Goal: Communication & Community: Answer question/provide support

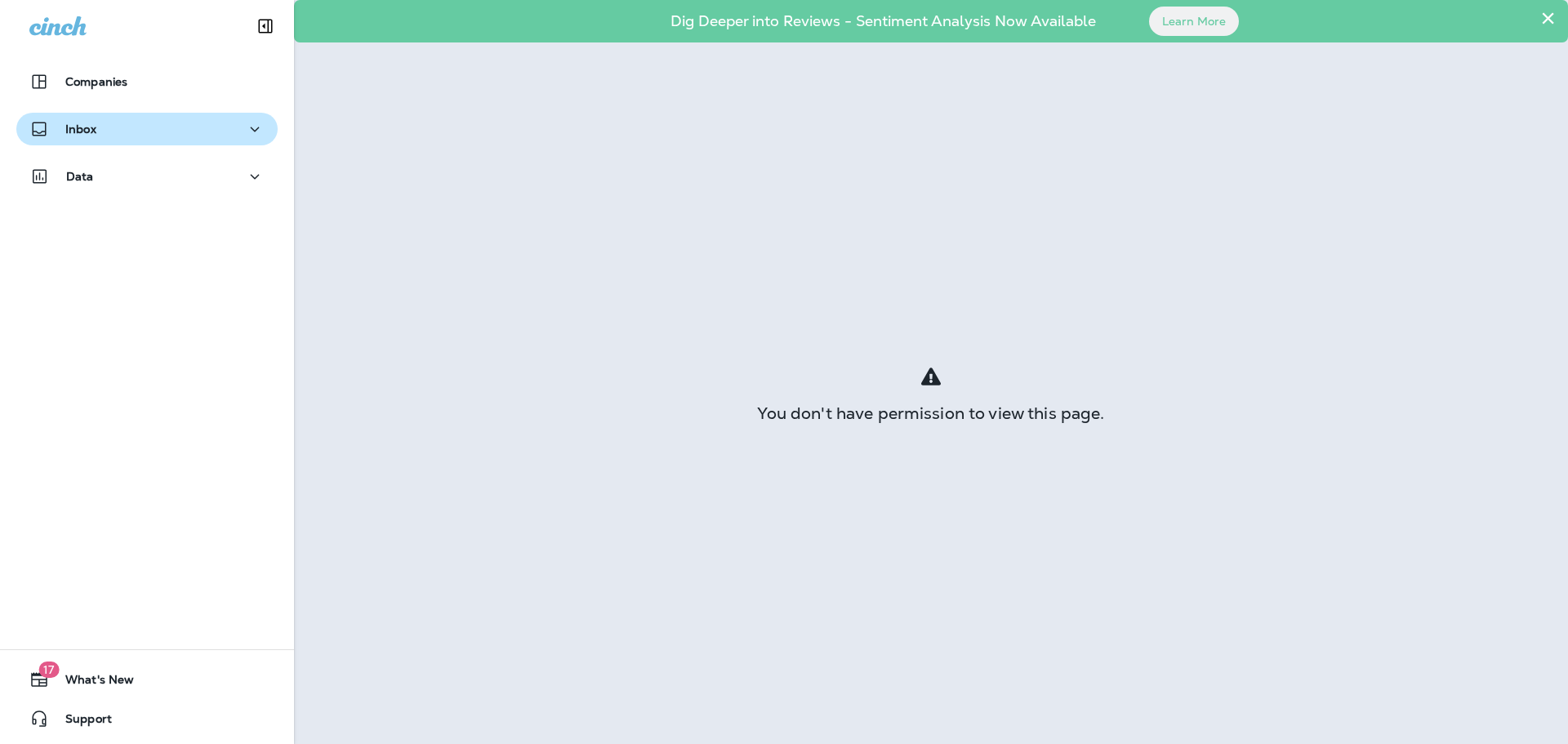
click at [88, 139] on div "Inbox" at bounding box center [63, 129] width 67 height 21
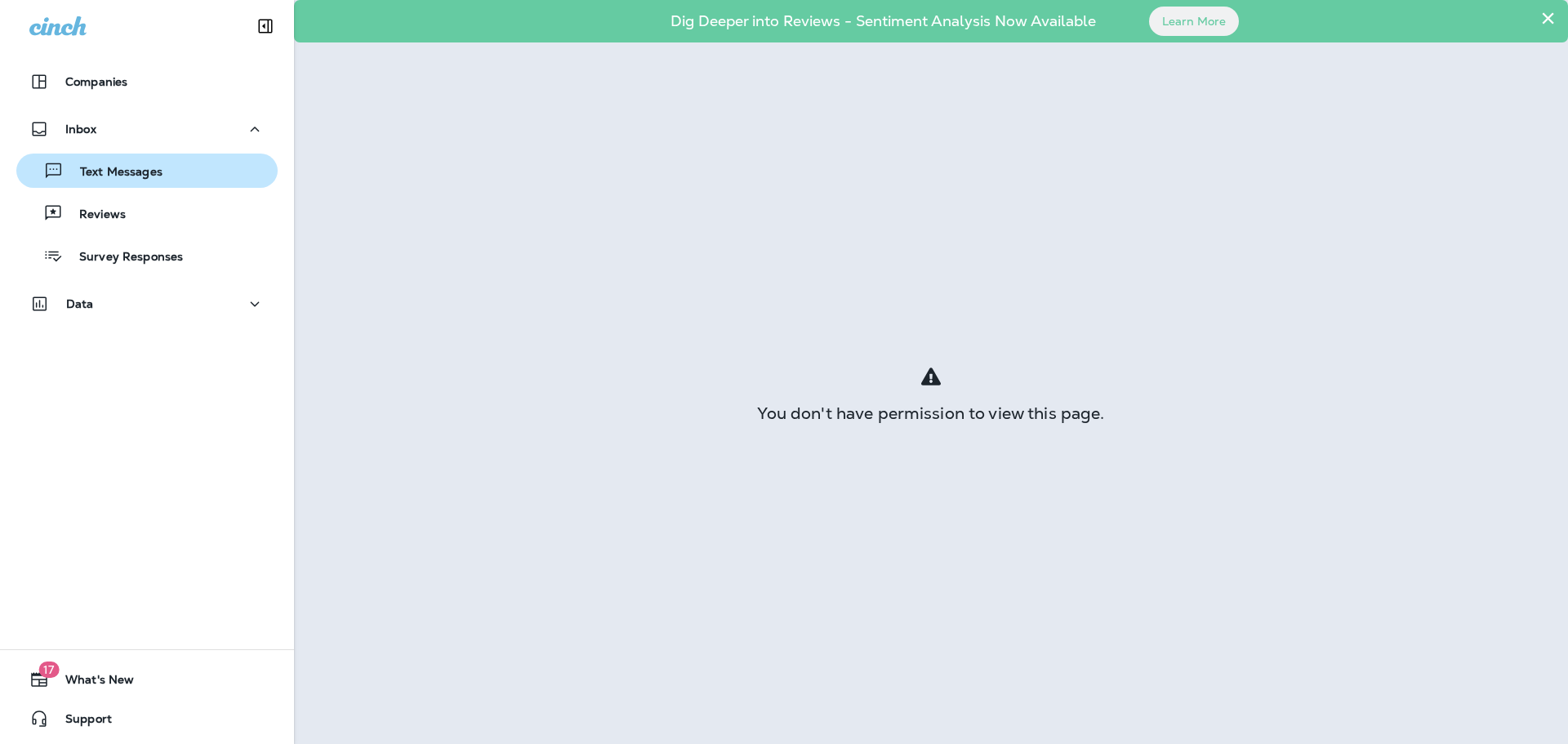
click at [116, 178] on p "Text Messages" at bounding box center [113, 173] width 99 height 16
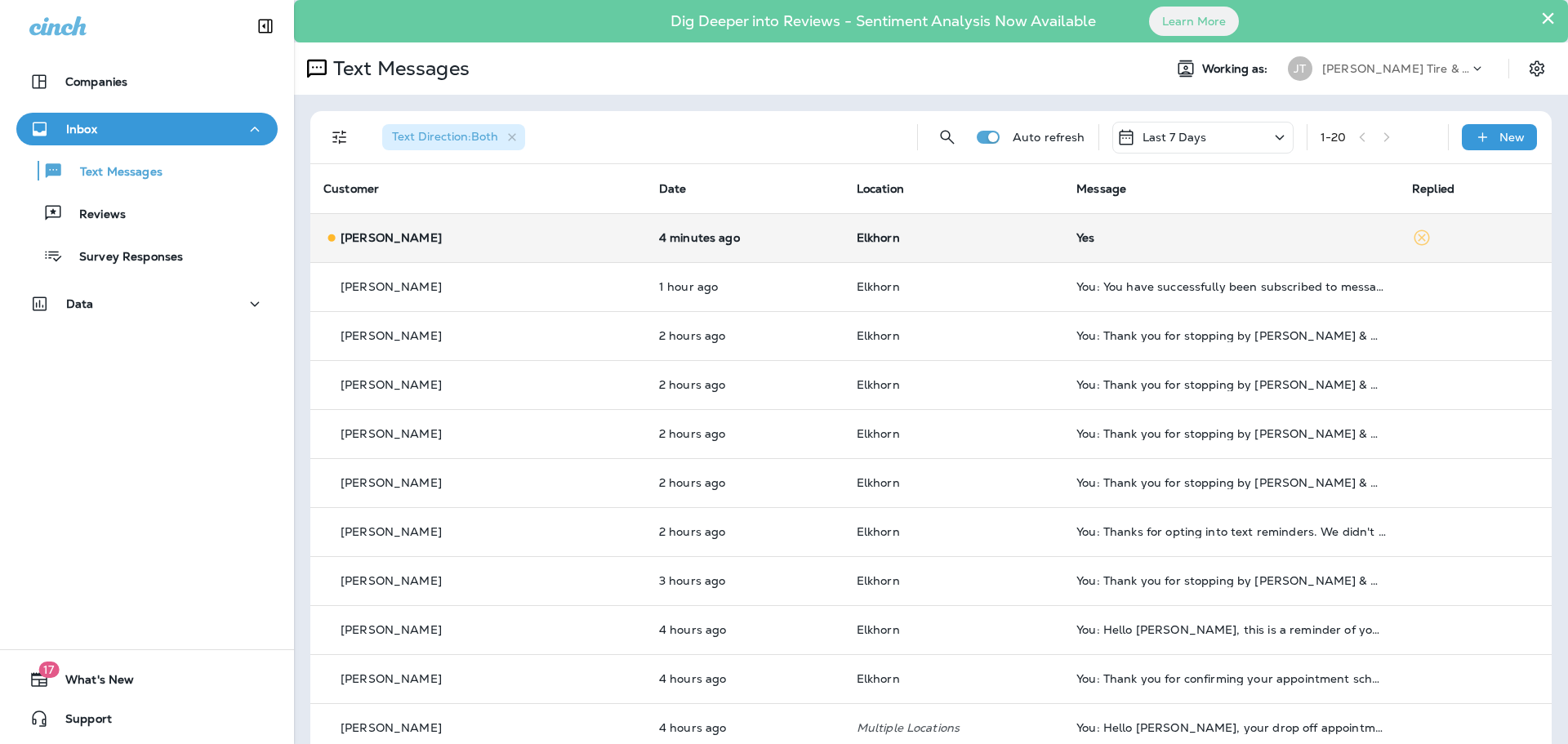
click at [490, 232] on div "[PERSON_NAME]" at bounding box center [478, 238] width 310 height 17
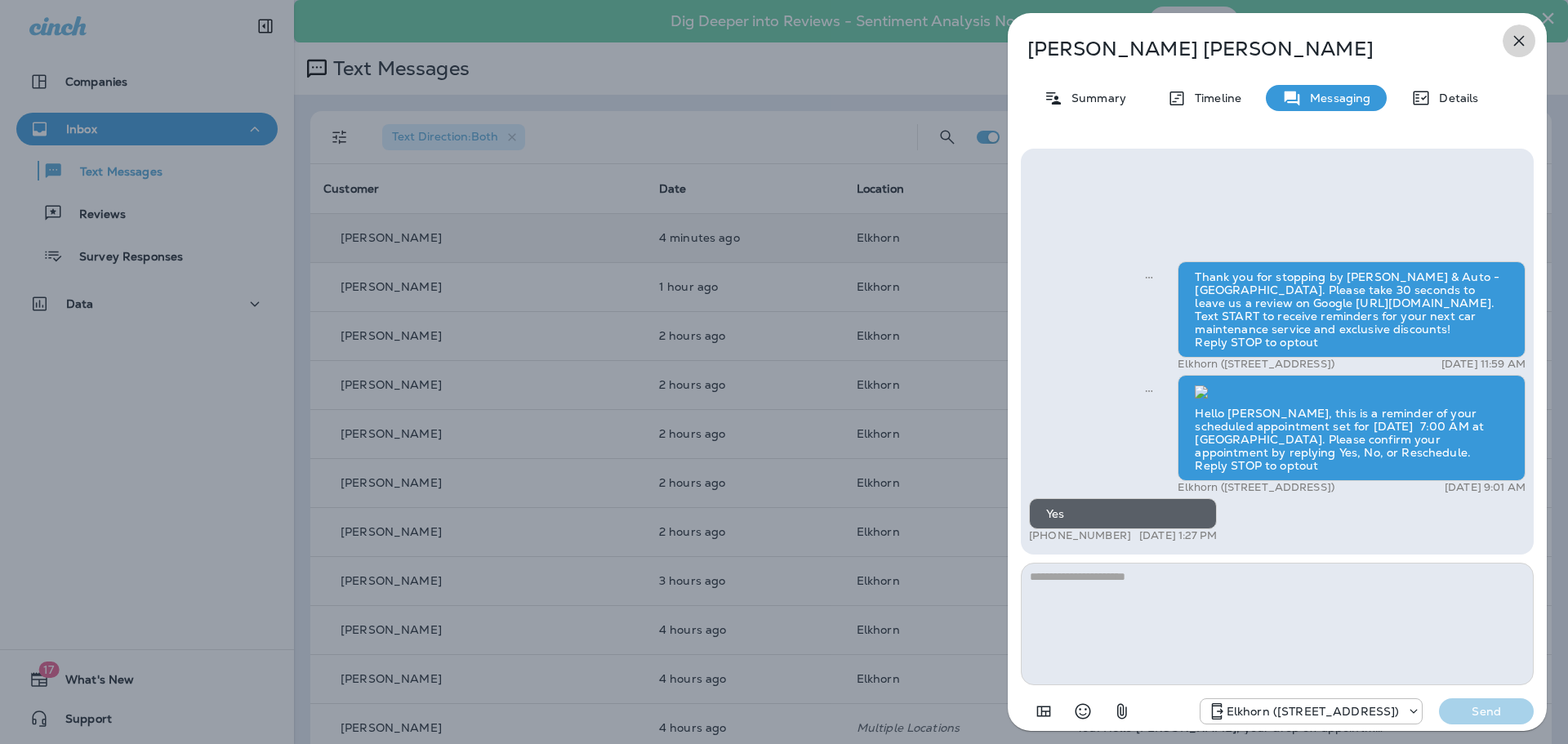
click at [1520, 39] on icon "button" at bounding box center [1520, 41] width 11 height 11
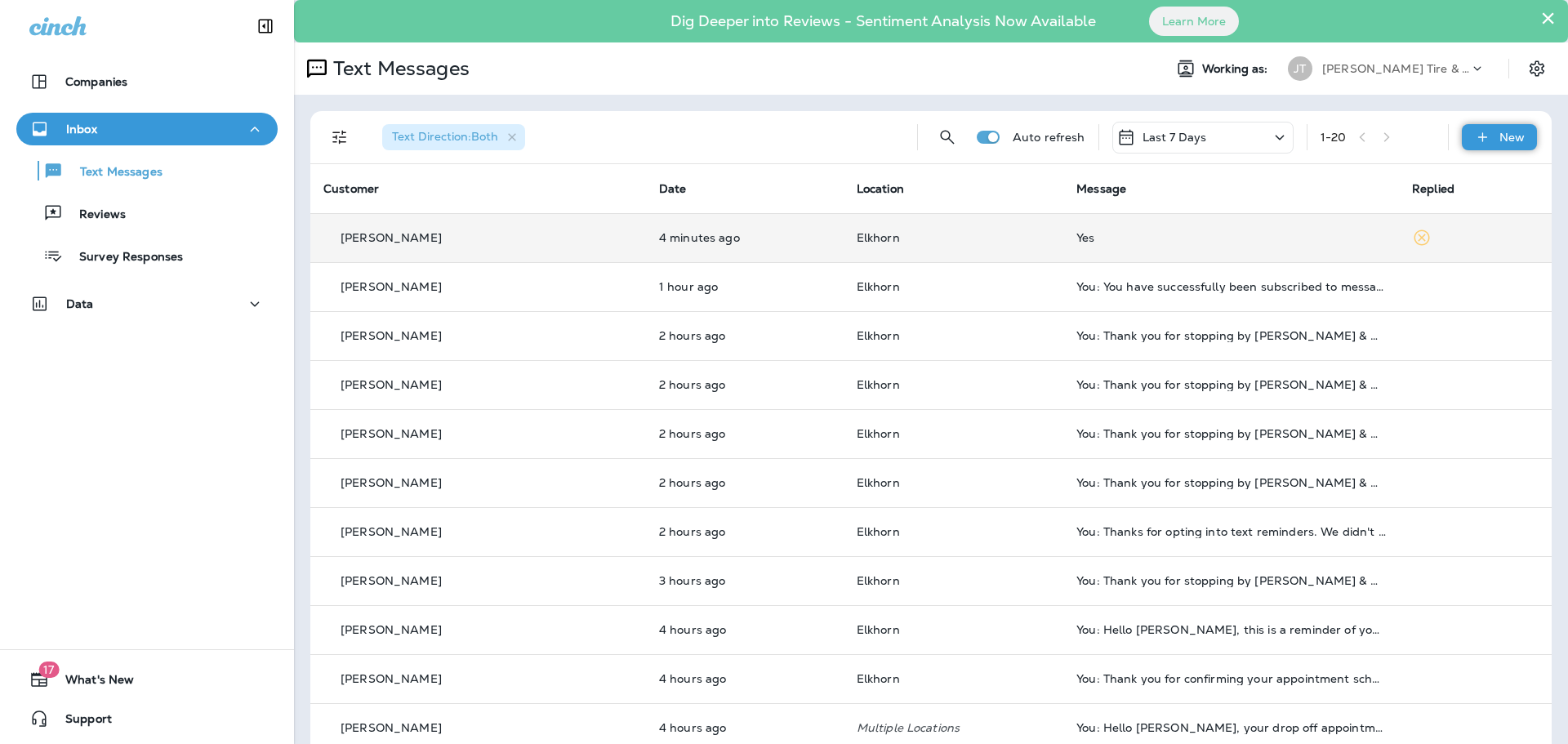
click at [1477, 132] on icon at bounding box center [1483, 137] width 17 height 16
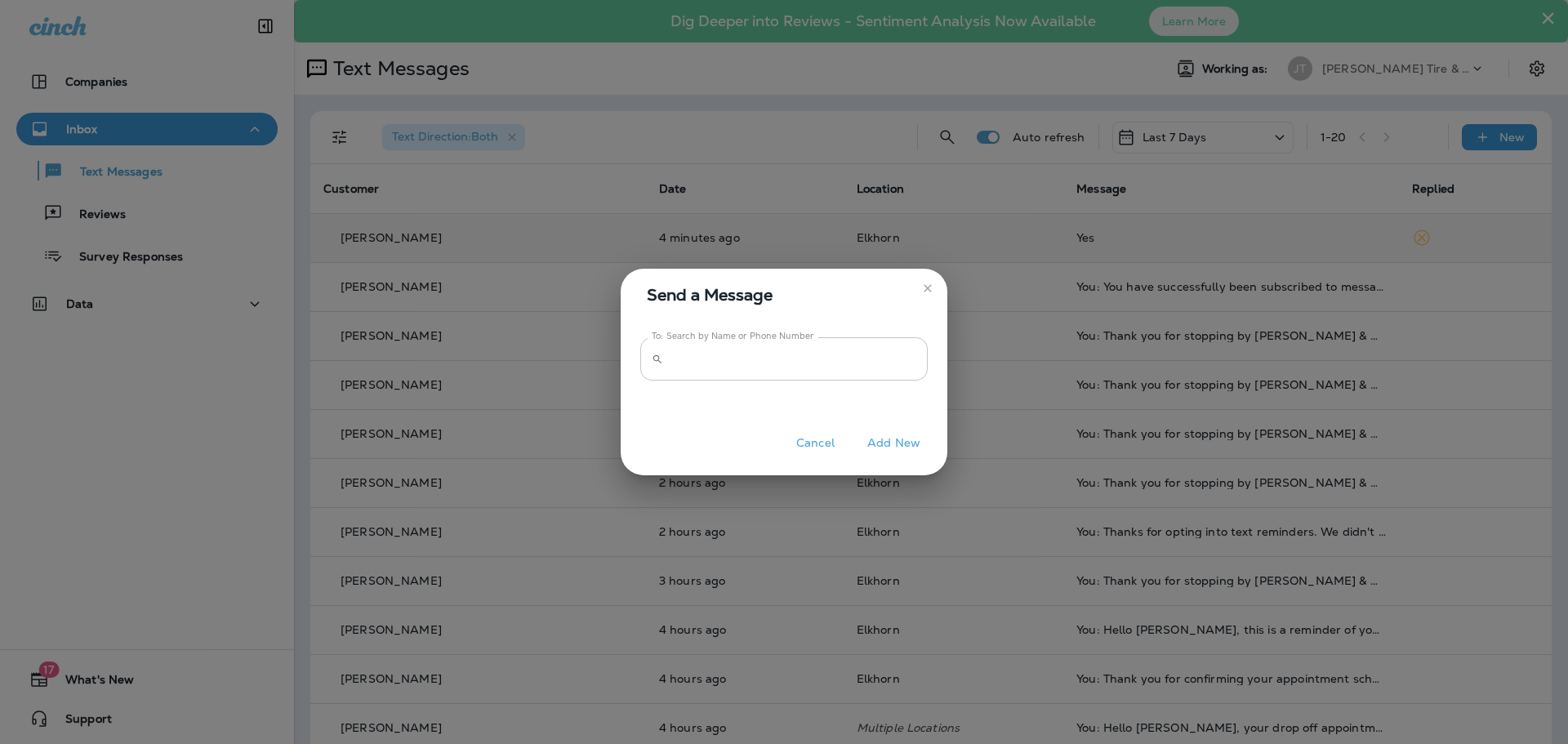
click at [721, 363] on input "To: Search by Name or Phone Number" at bounding box center [799, 359] width 258 height 44
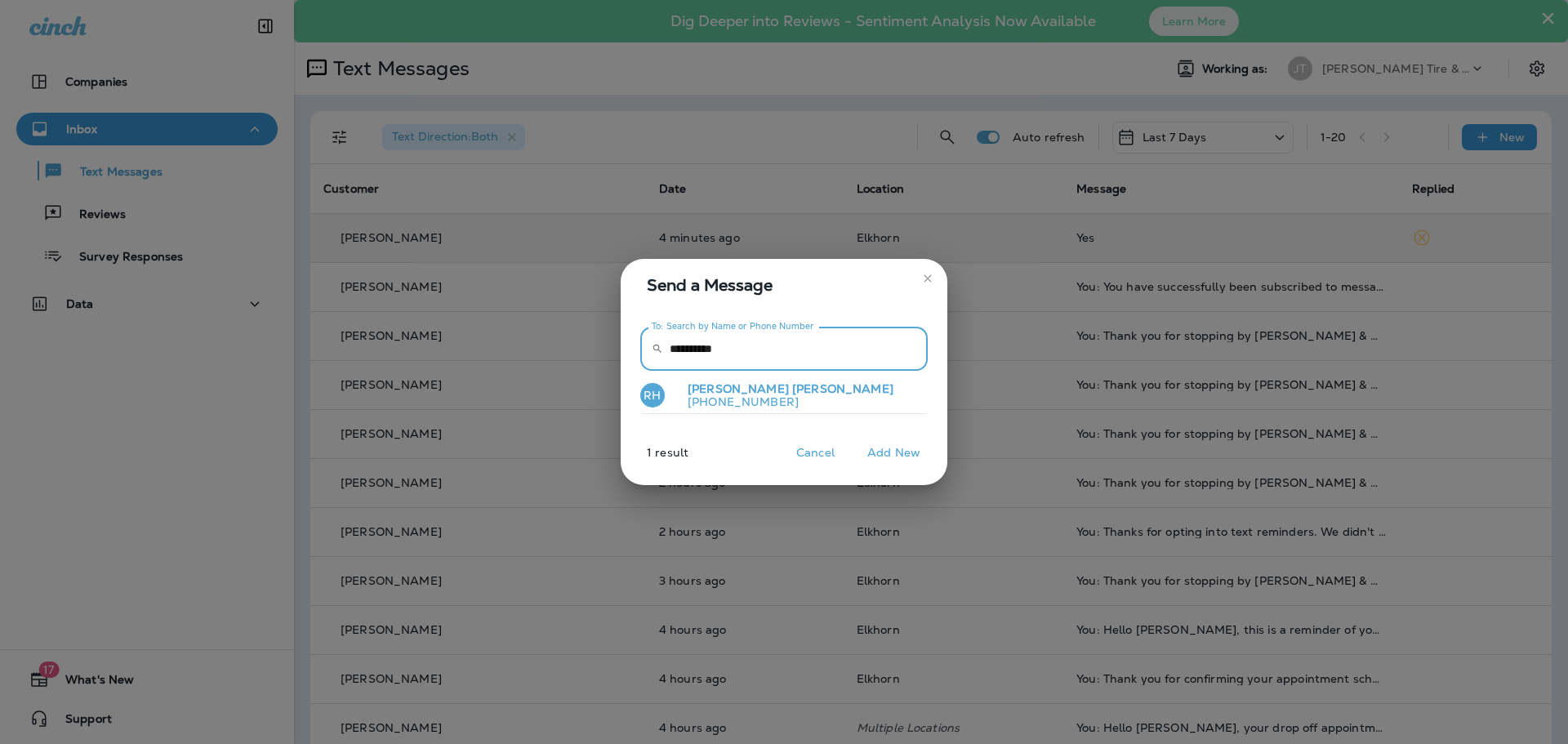
type input "**********"
click at [726, 401] on p "[PHONE_NUMBER]" at bounding box center [784, 402] width 219 height 13
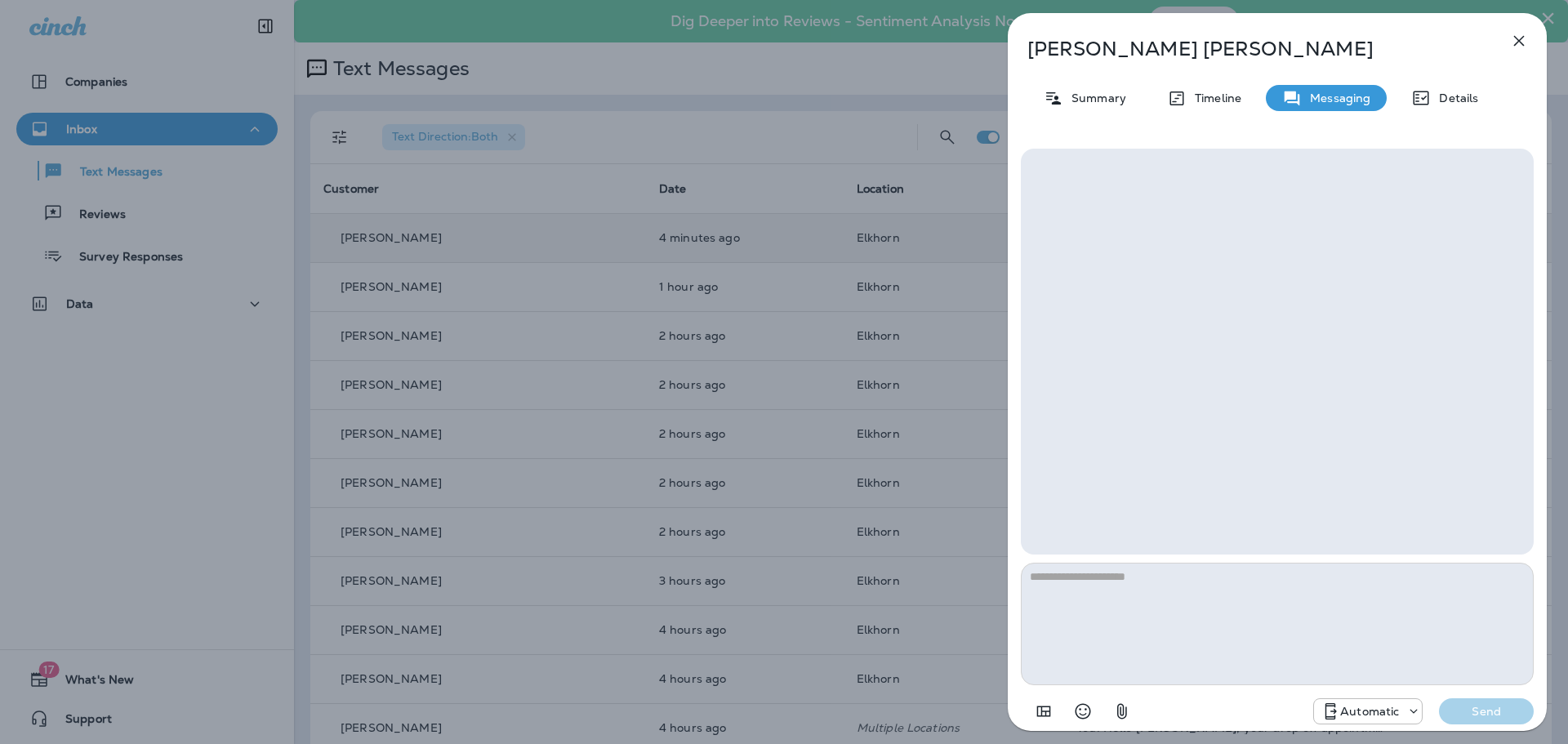
click at [1141, 587] on textarea at bounding box center [1277, 624] width 513 height 122
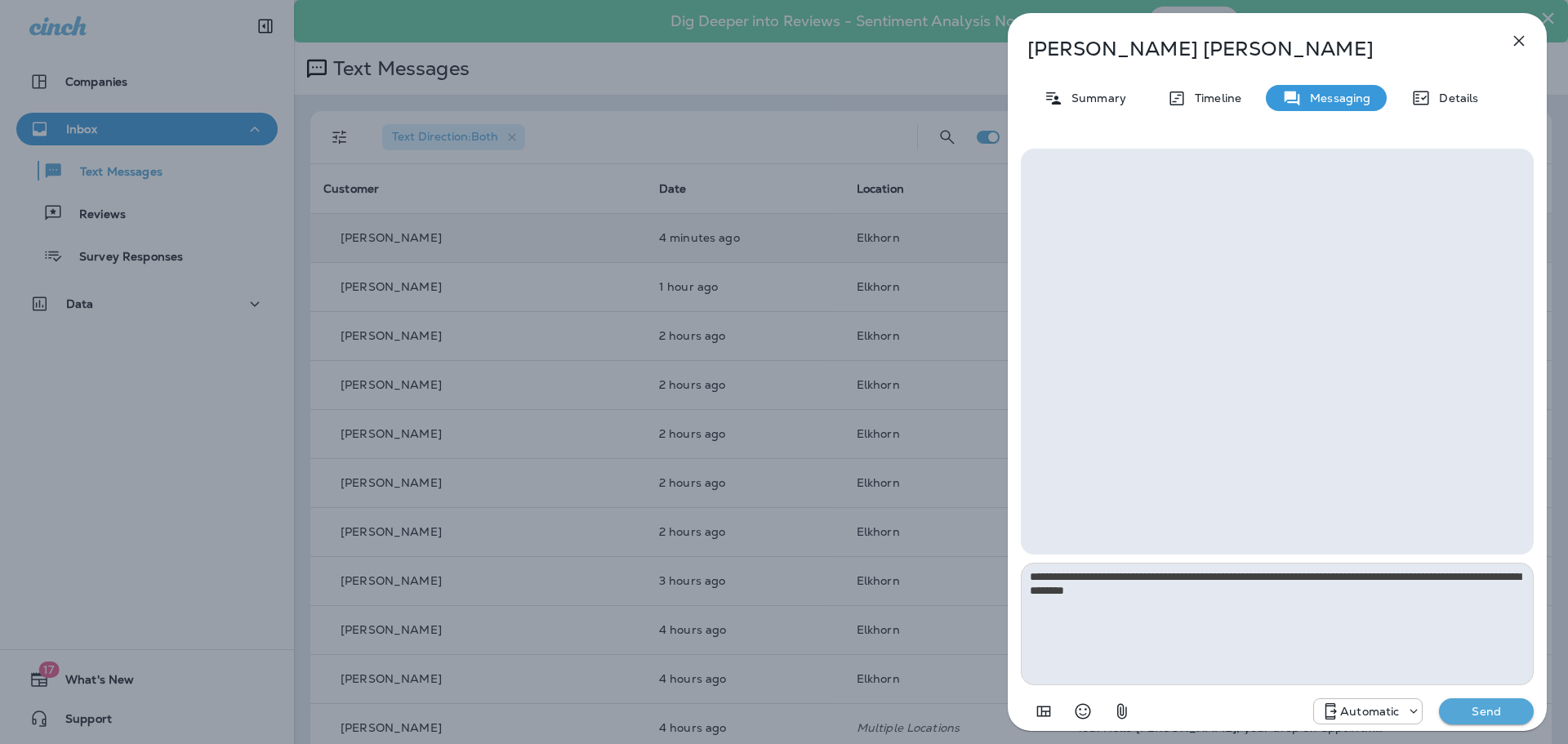
type textarea "**********"
click at [1394, 716] on p "Automatic" at bounding box center [1370, 712] width 59 height 13
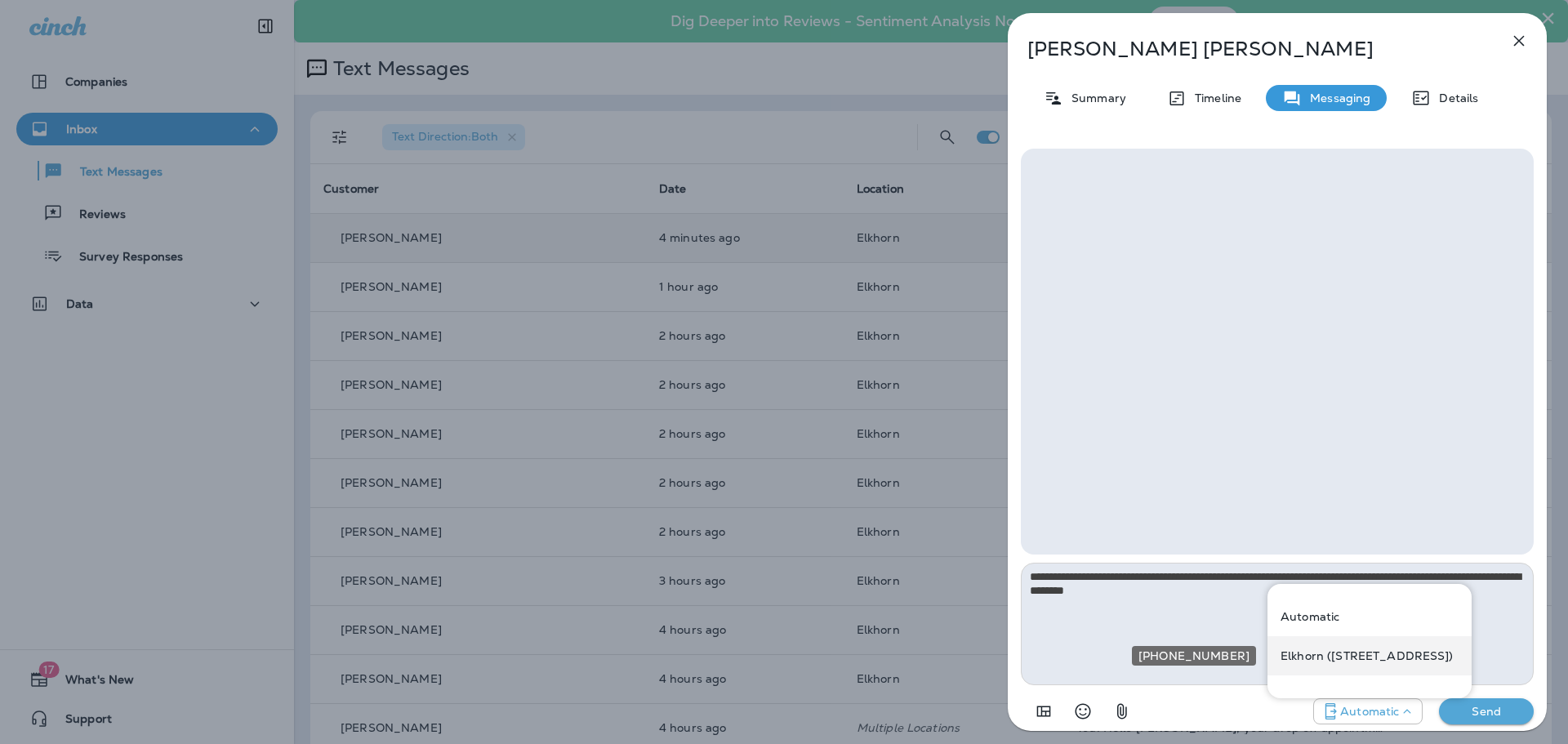
click at [1386, 668] on div "Elkhorn ([STREET_ADDRESS])" at bounding box center [1370, 656] width 204 height 39
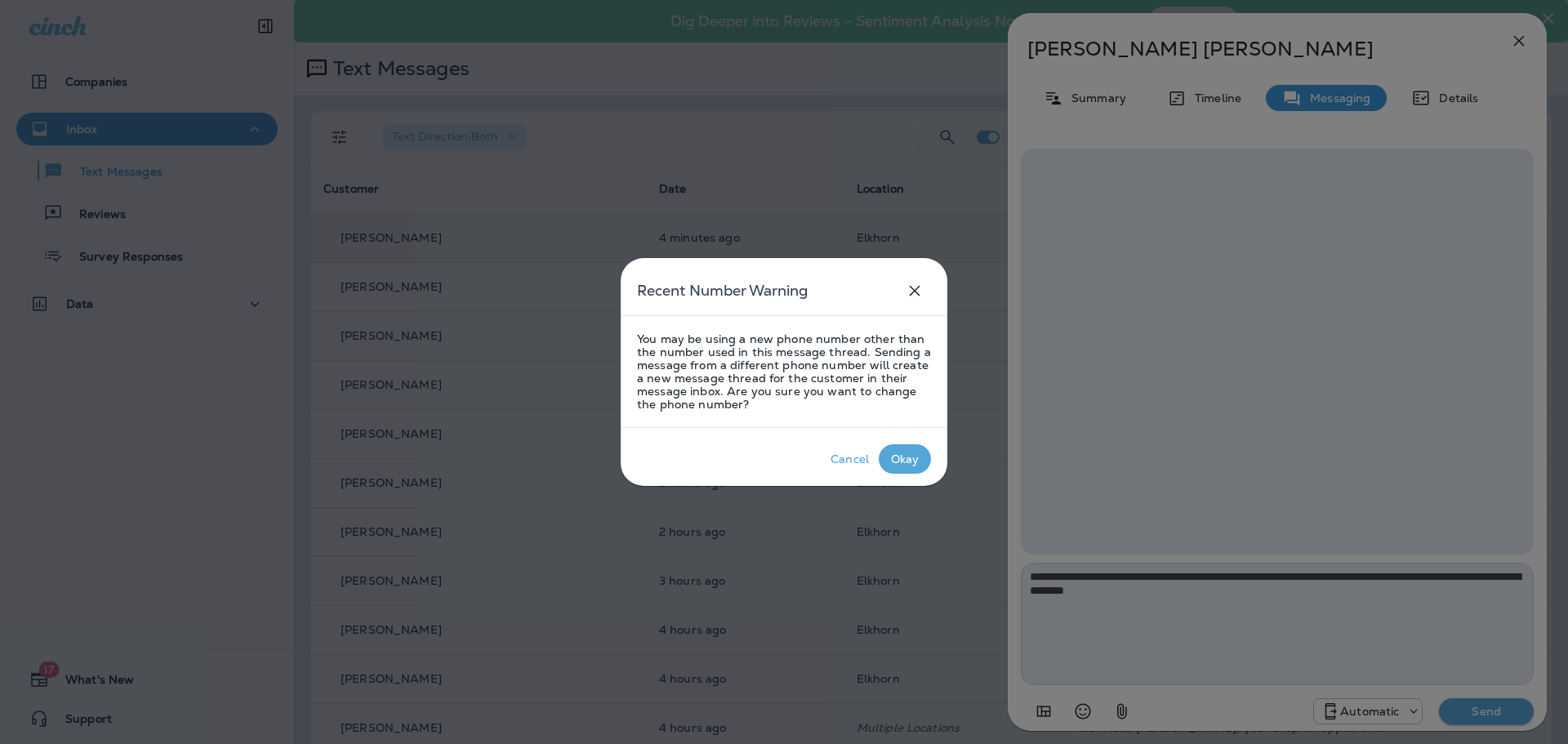
click at [915, 464] on div "Okay" at bounding box center [905, 460] width 29 height 13
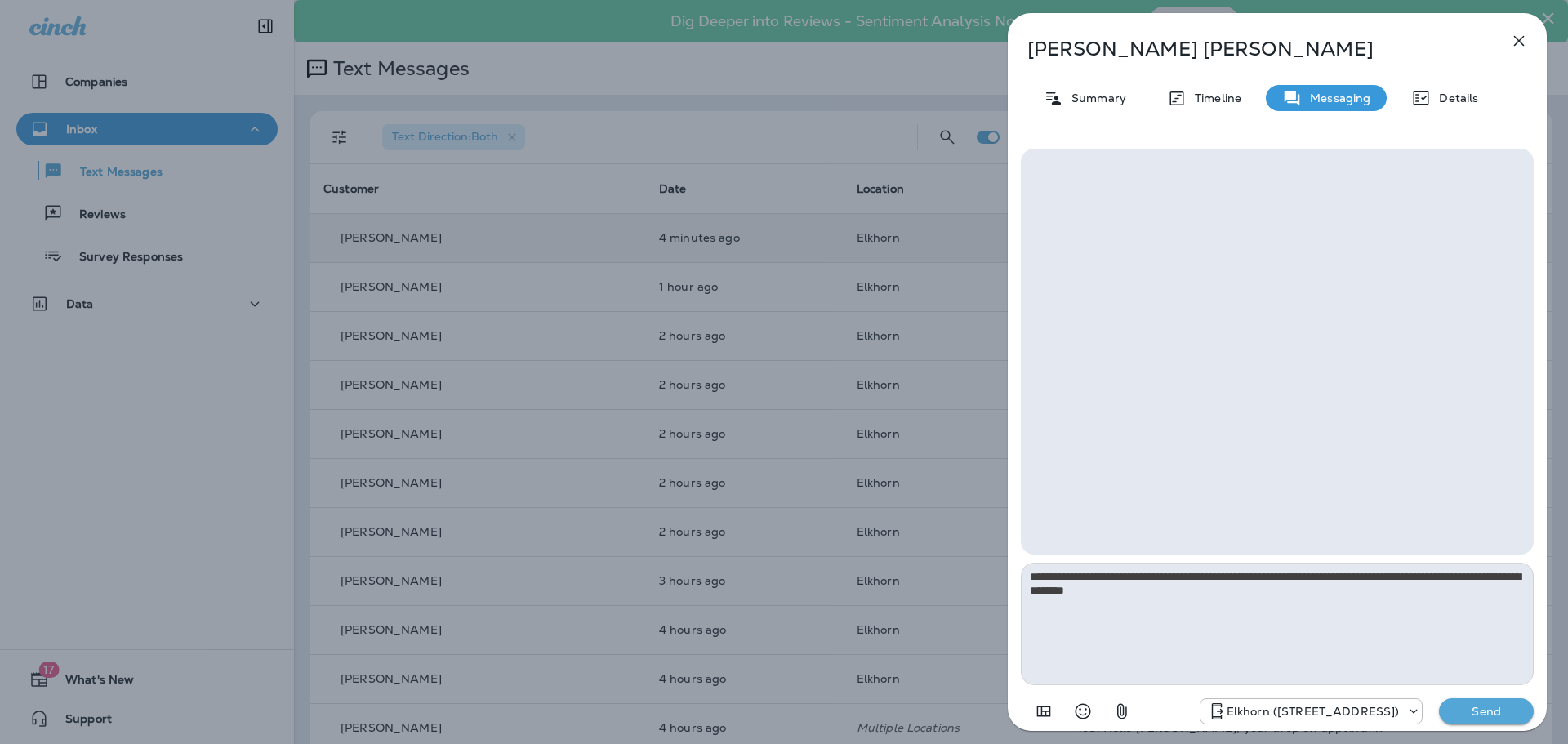
click at [1482, 705] on p "Send" at bounding box center [1486, 712] width 68 height 15
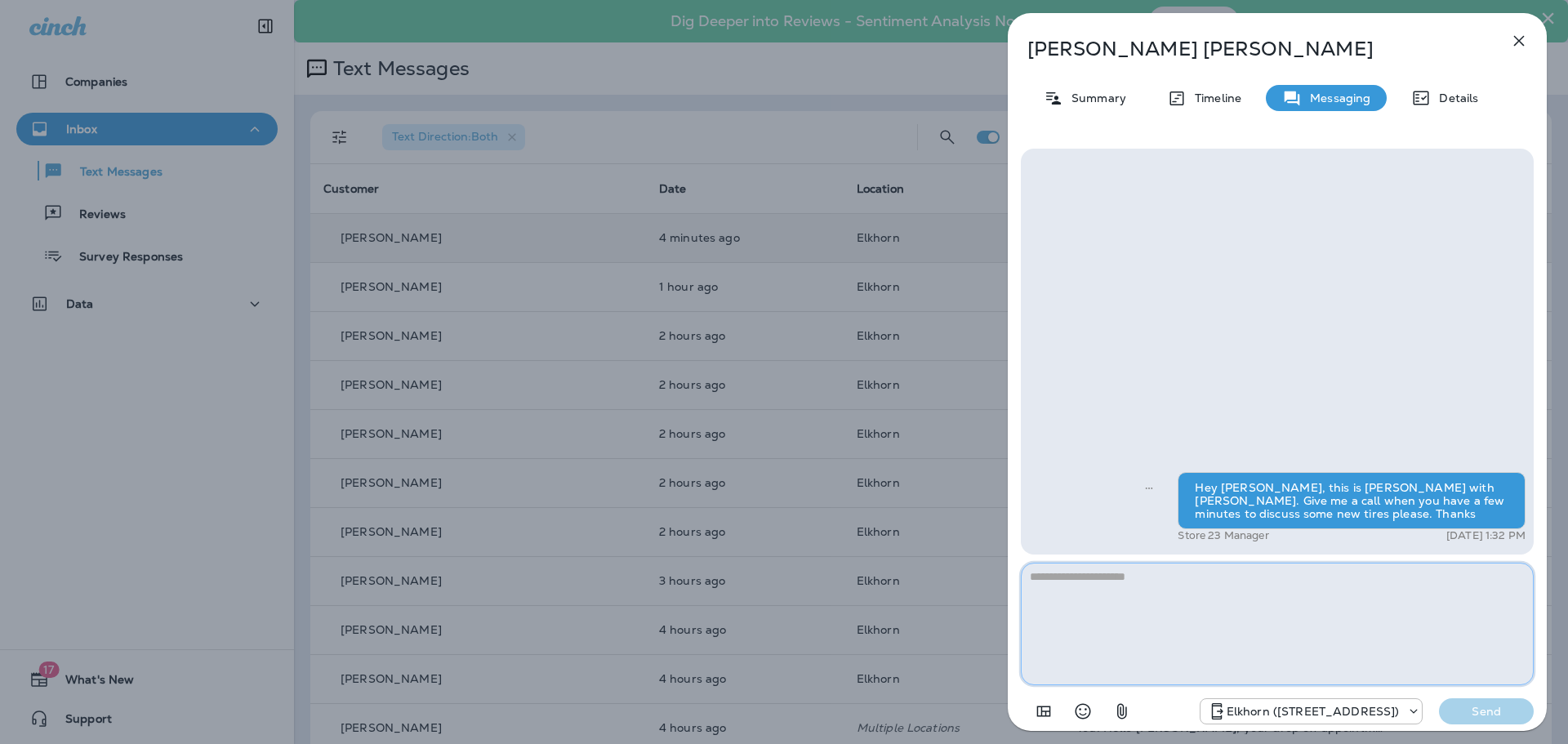
click at [1112, 577] on textarea at bounding box center [1277, 624] width 513 height 122
type textarea "**********"
click at [1480, 709] on p "Send" at bounding box center [1486, 712] width 68 height 15
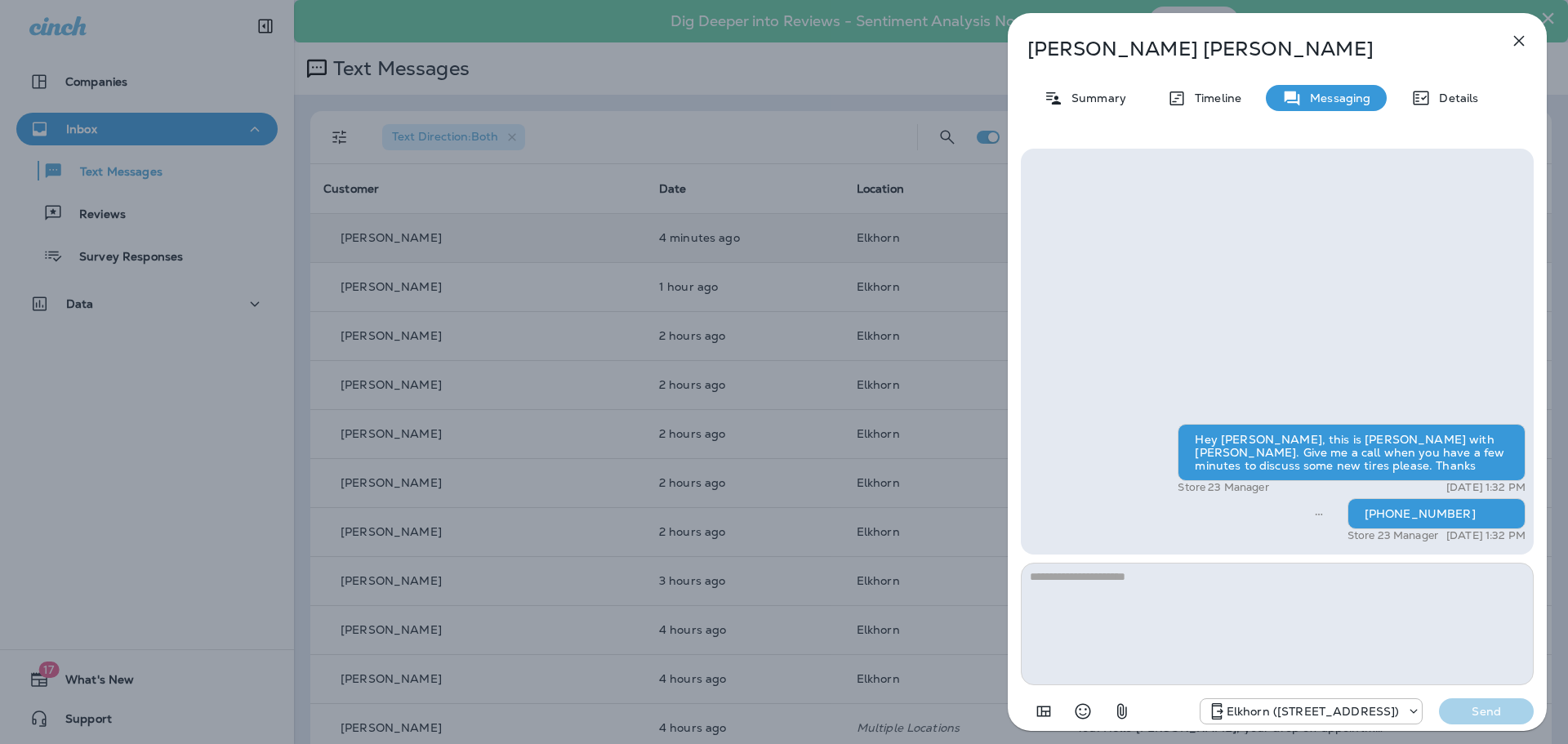
click at [1519, 40] on icon "button" at bounding box center [1520, 41] width 11 height 11
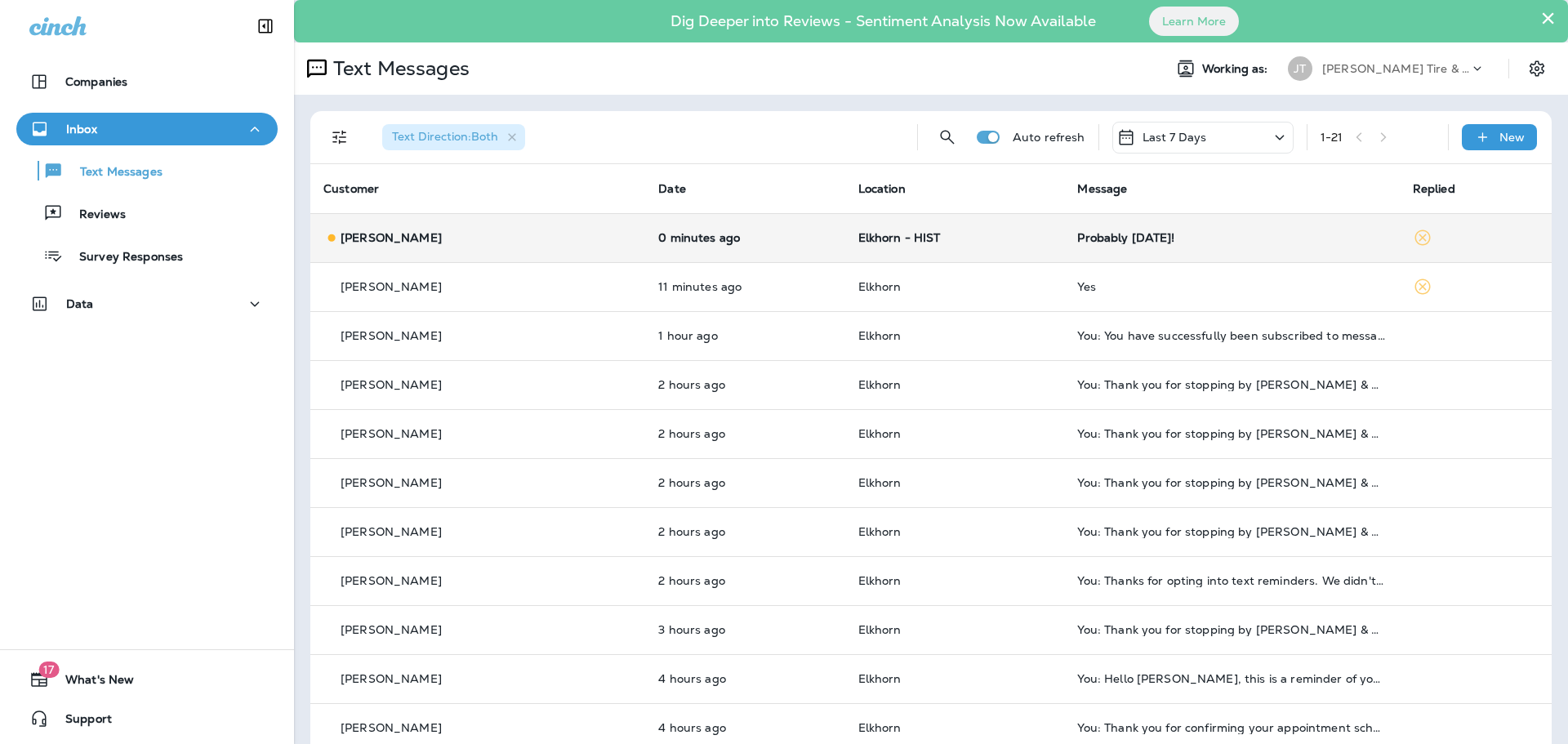
click at [1077, 237] on div "Probably [DATE]!" at bounding box center [1232, 238] width 309 height 13
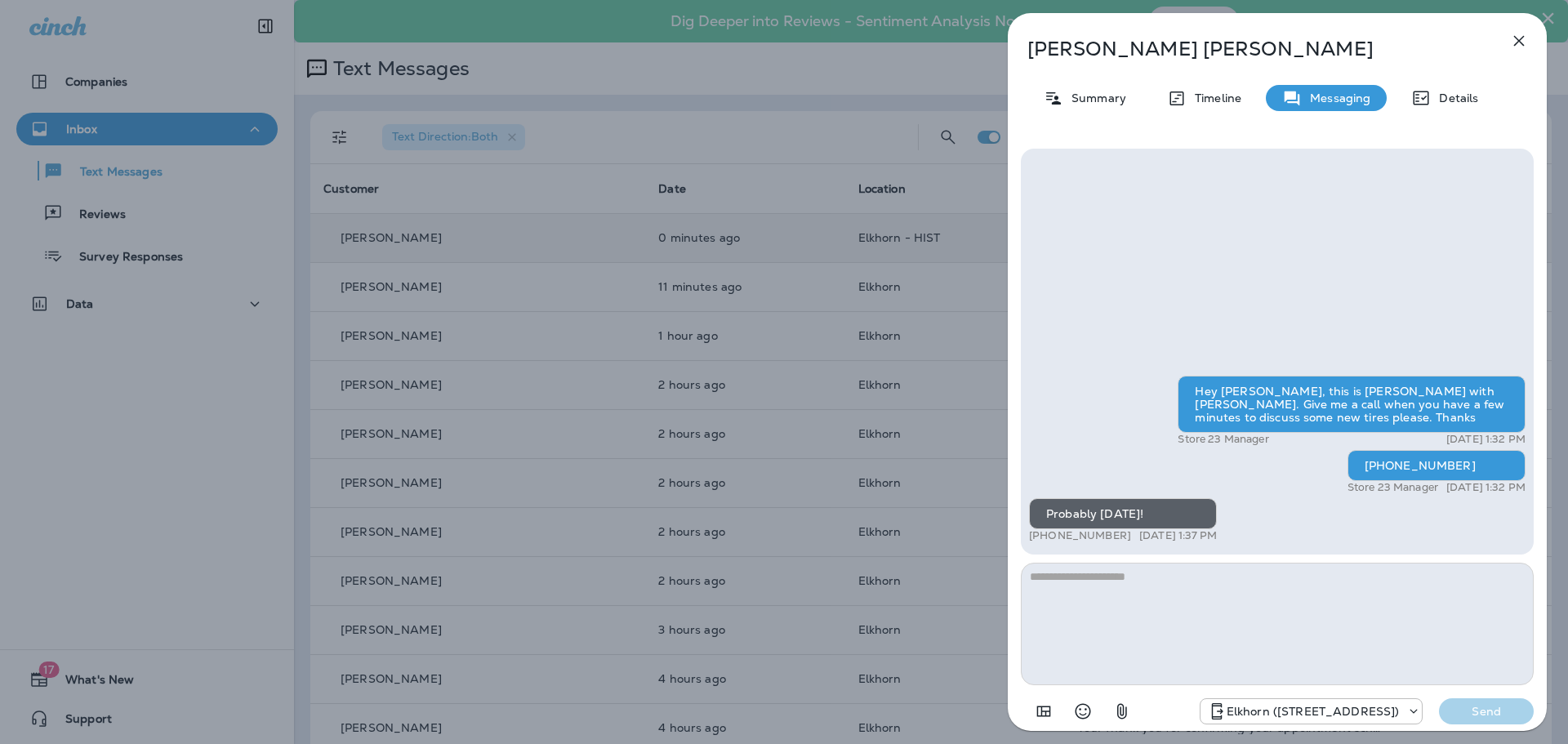
click at [1113, 601] on textarea at bounding box center [1277, 624] width 513 height 122
type textarea "**********"
click at [1474, 705] on p "Send" at bounding box center [1486, 712] width 68 height 15
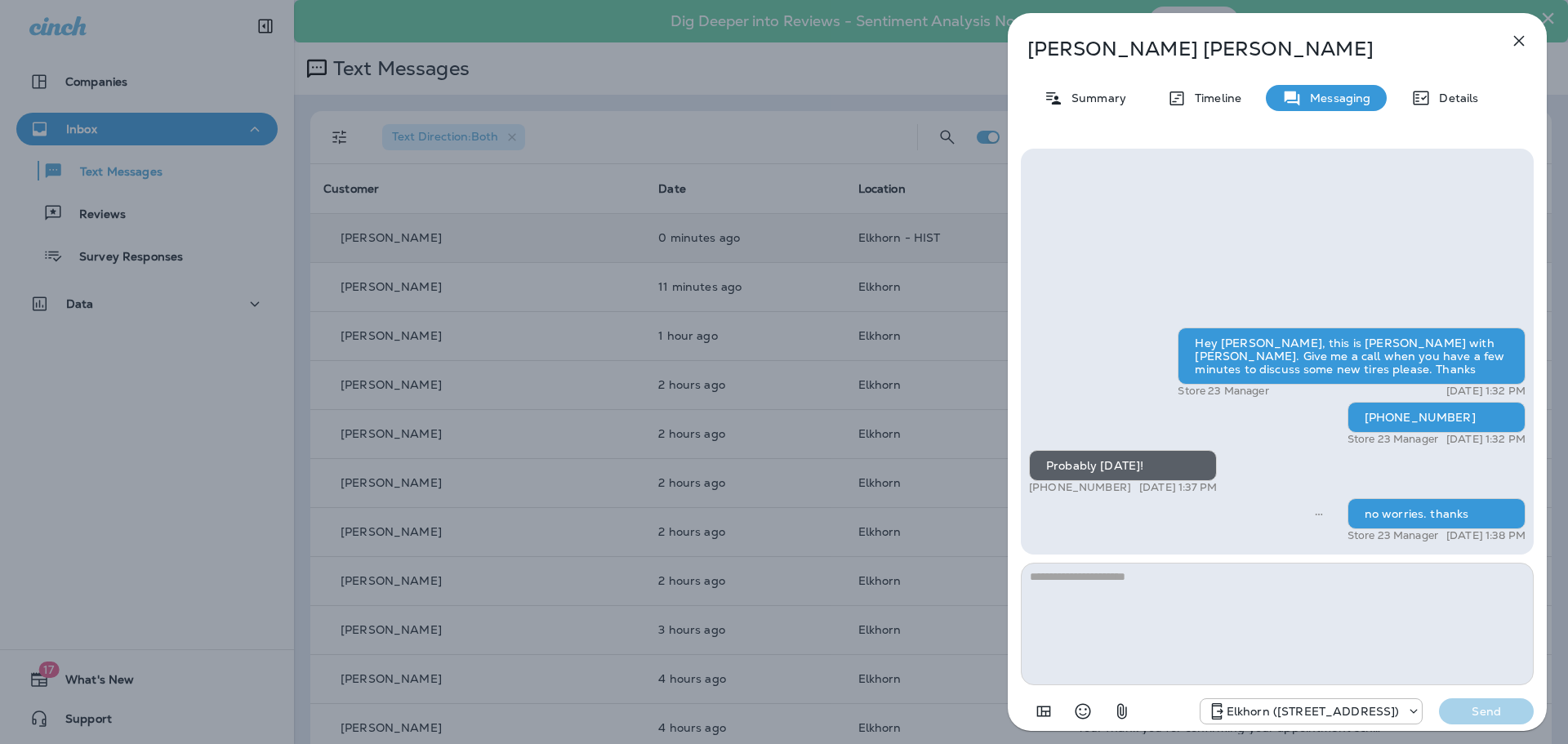
click at [1522, 37] on icon "button" at bounding box center [1520, 41] width 20 height 20
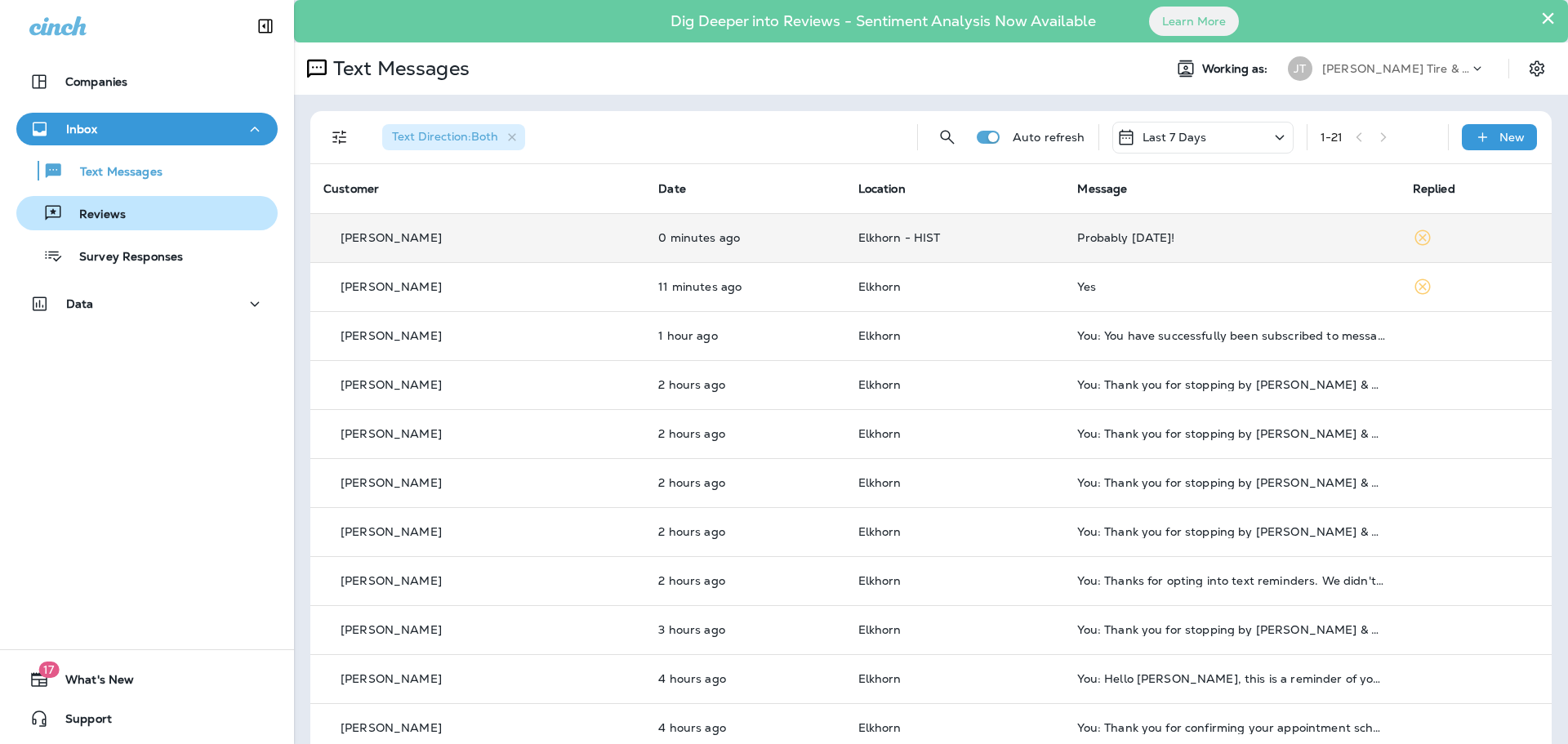
click at [127, 216] on div "Reviews" at bounding box center [147, 214] width 248 height 25
